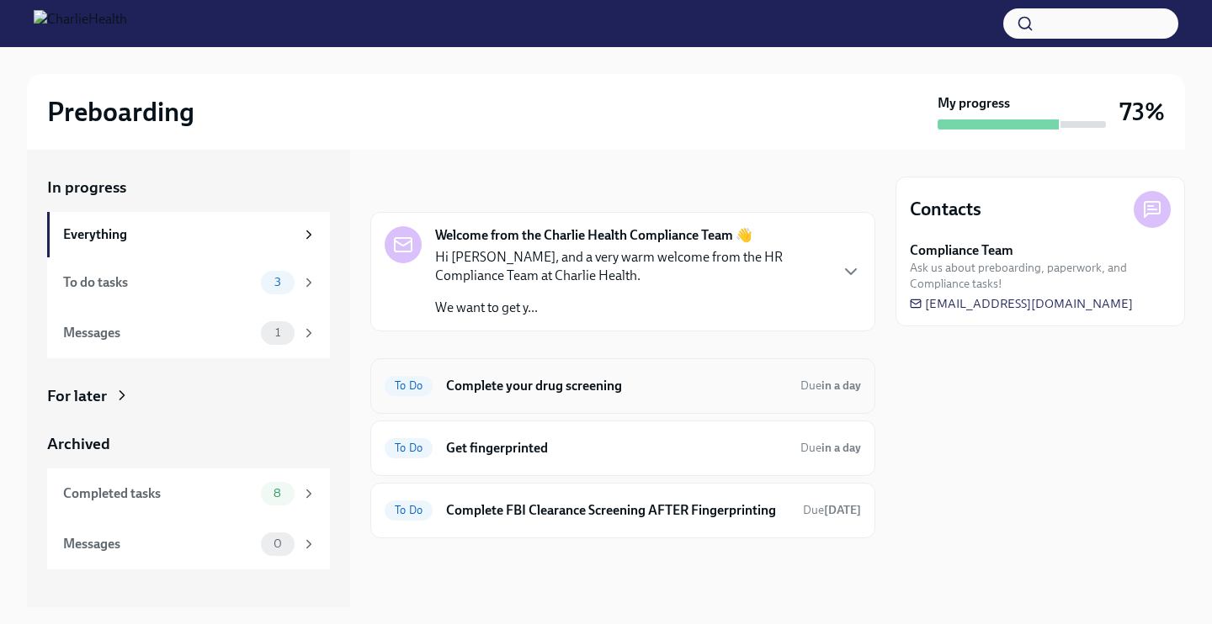
click at [522, 410] on div "To Do Complete your drug screening Due in a day" at bounding box center [622, 386] width 505 height 56
click at [529, 385] on h6 "Complete your drug screening" at bounding box center [616, 386] width 341 height 19
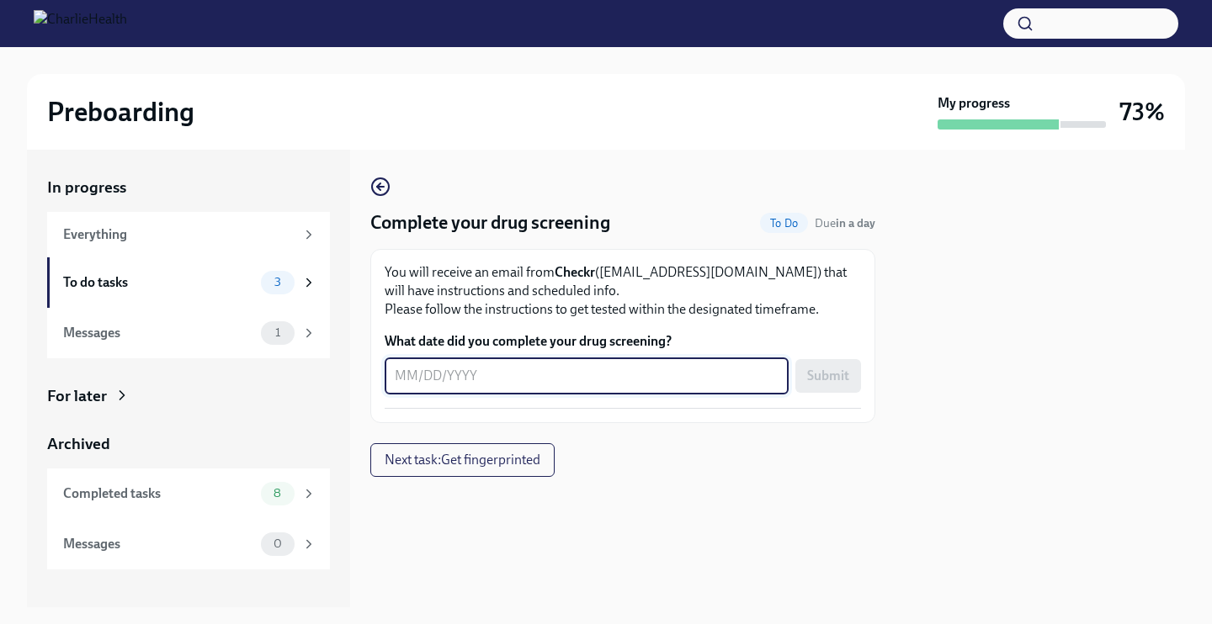
click at [529, 385] on textarea "What date did you complete your drug screening?" at bounding box center [587, 376] width 384 height 20
type textarea "0"
type textarea "[DATE]"
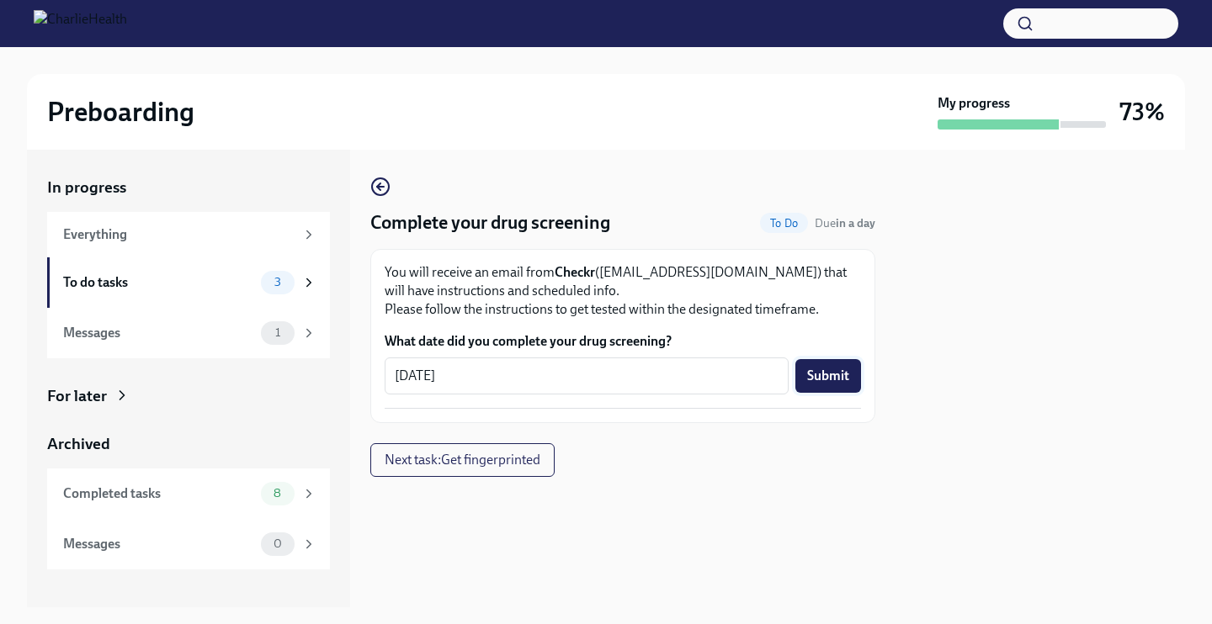
click at [818, 369] on span "Submit" at bounding box center [828, 376] width 42 height 17
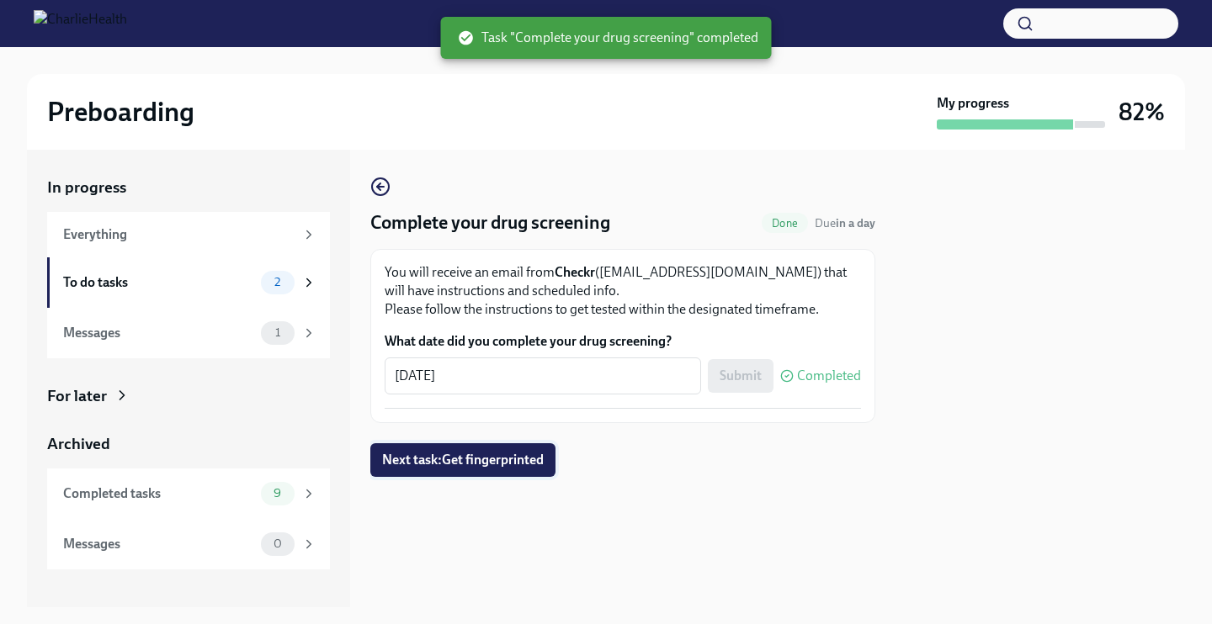
click at [508, 448] on button "Next task : Get fingerprinted" at bounding box center [462, 460] width 185 height 34
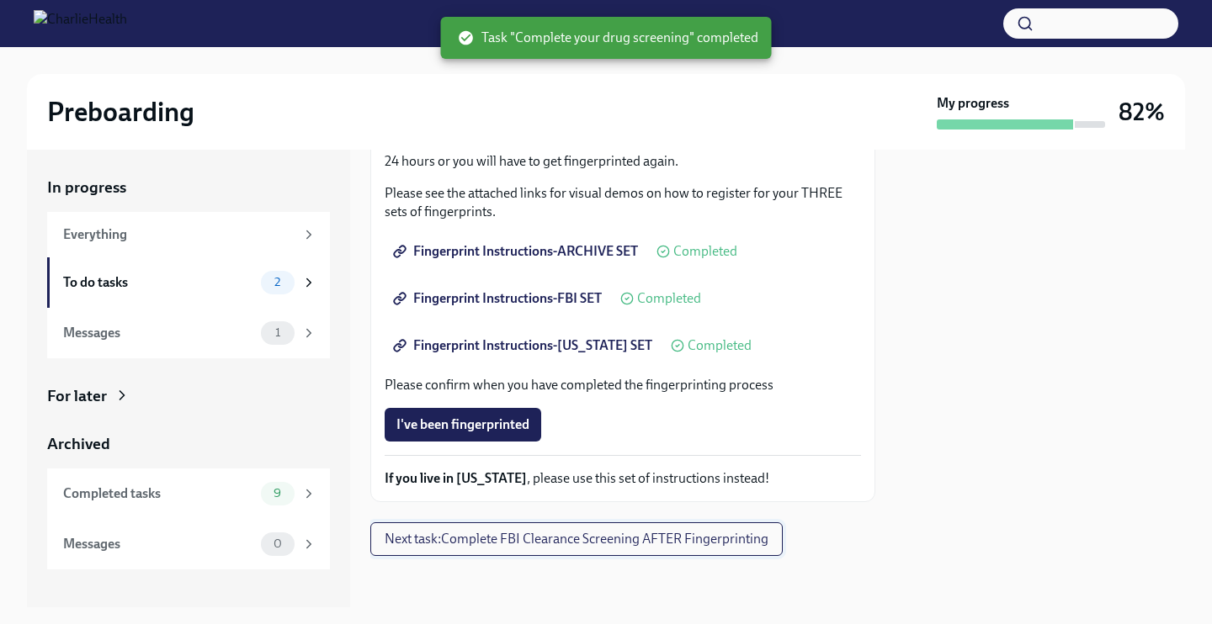
scroll to position [270, 0]
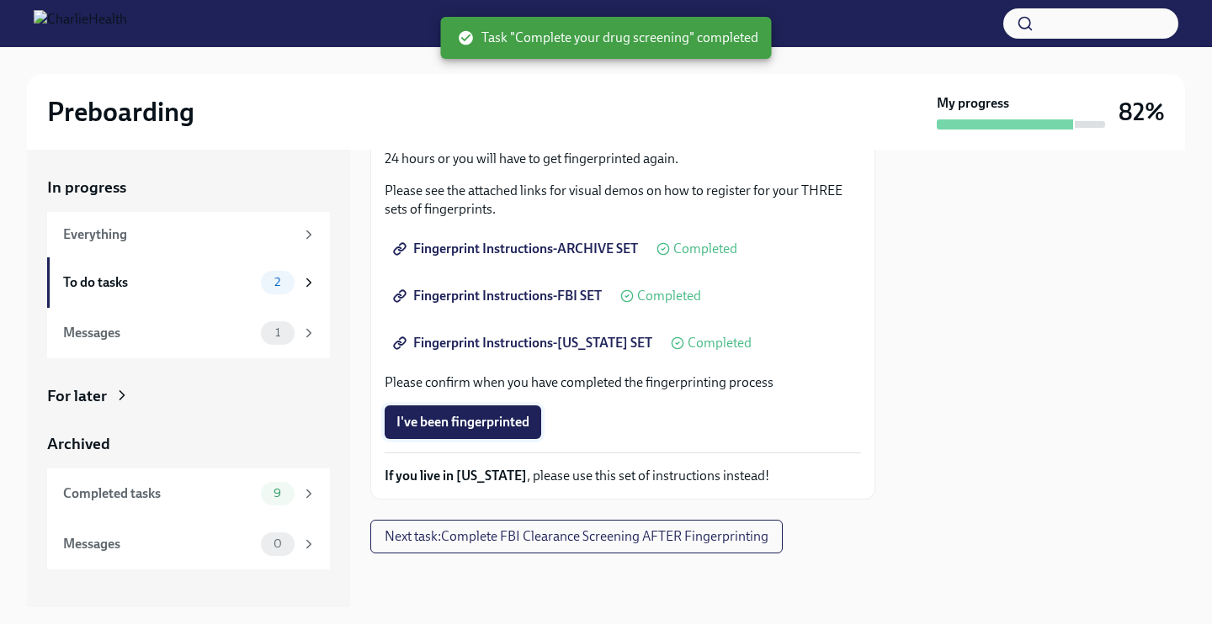
click at [475, 420] on span "I've been fingerprinted" at bounding box center [462, 422] width 133 height 17
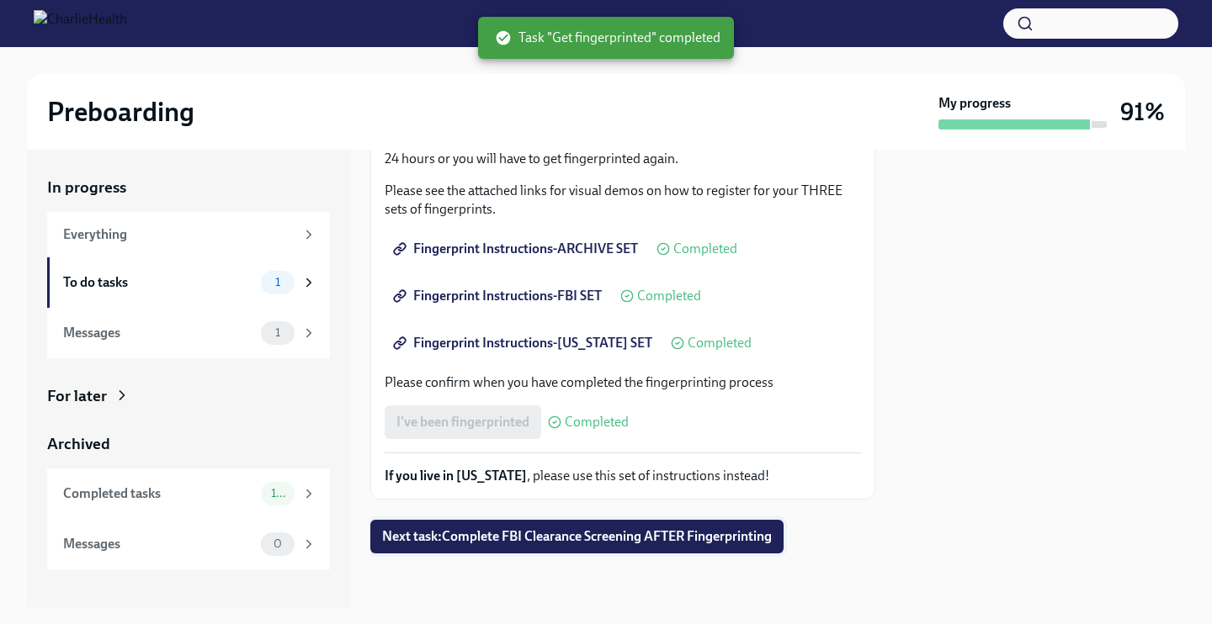
click at [557, 539] on span "Next task : Complete FBI Clearance Screening AFTER Fingerprinting" at bounding box center [577, 536] width 390 height 17
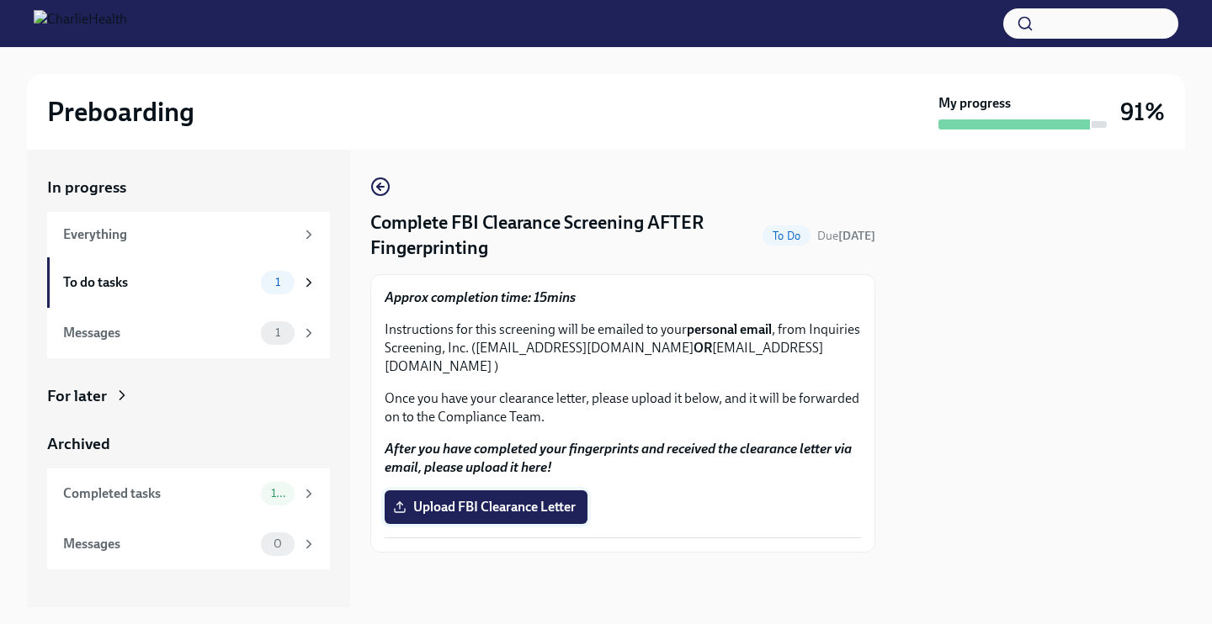
click at [544, 499] on span "Upload FBI Clearance Letter" at bounding box center [485, 507] width 179 height 17
click at [0, 0] on input "Upload FBI Clearance Letter" at bounding box center [0, 0] width 0 height 0
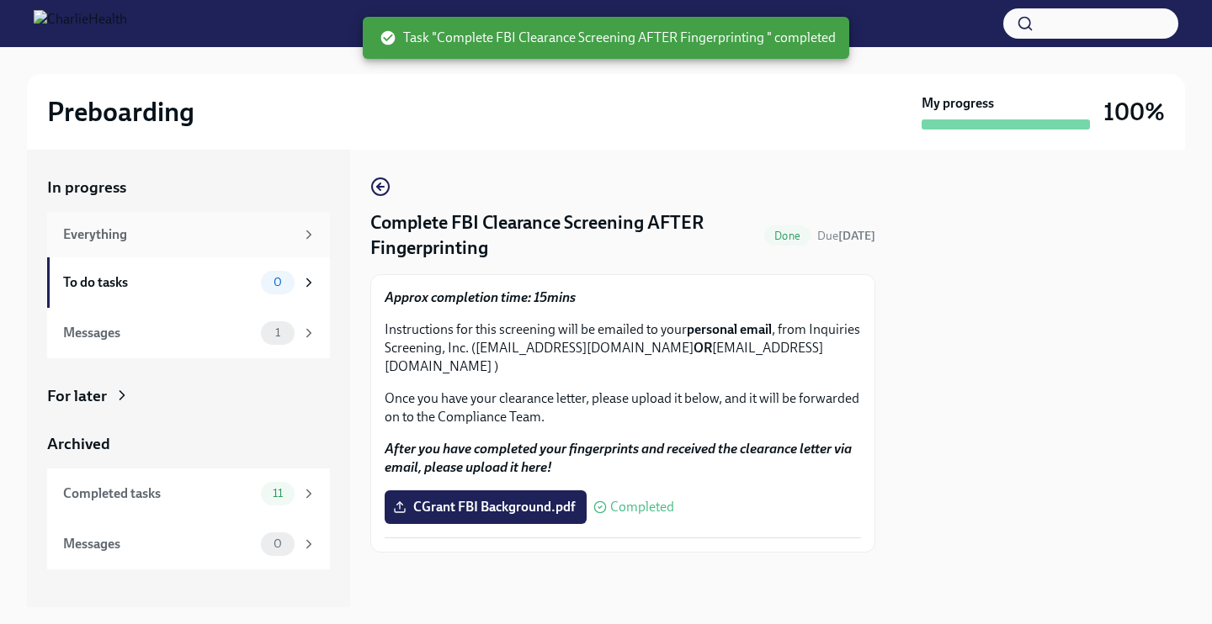
click at [111, 242] on div "Everything" at bounding box center [178, 235] width 231 height 19
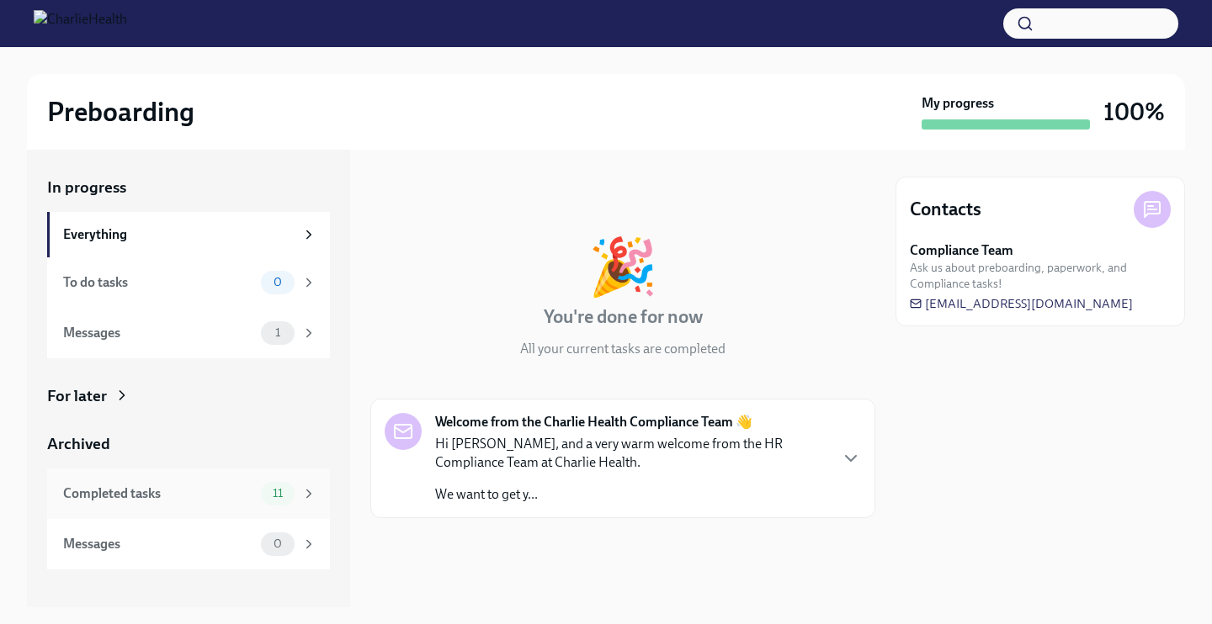
click at [161, 486] on div "Completed tasks" at bounding box center [158, 494] width 191 height 19
click at [93, 487] on div "Completed tasks" at bounding box center [158, 494] width 191 height 19
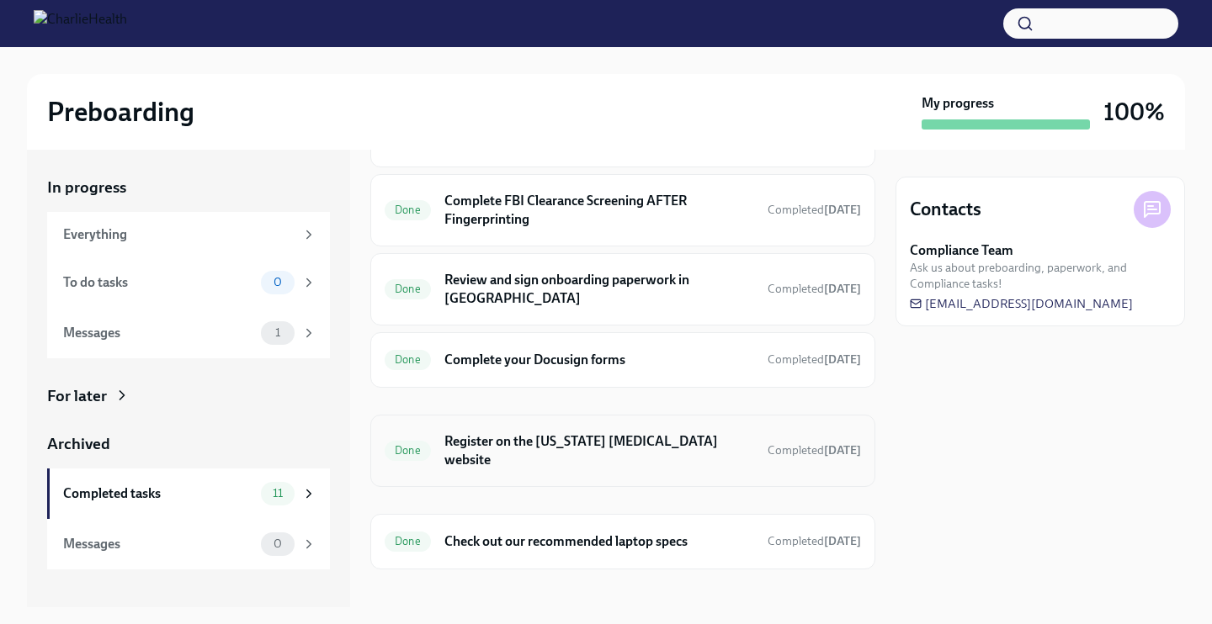
scroll to position [410, 0]
click at [546, 431] on div "Done Register on the Pennsylvania Child Abuse website Completed 4 days ago" at bounding box center [623, 453] width 476 height 44
